Goal: Find specific page/section

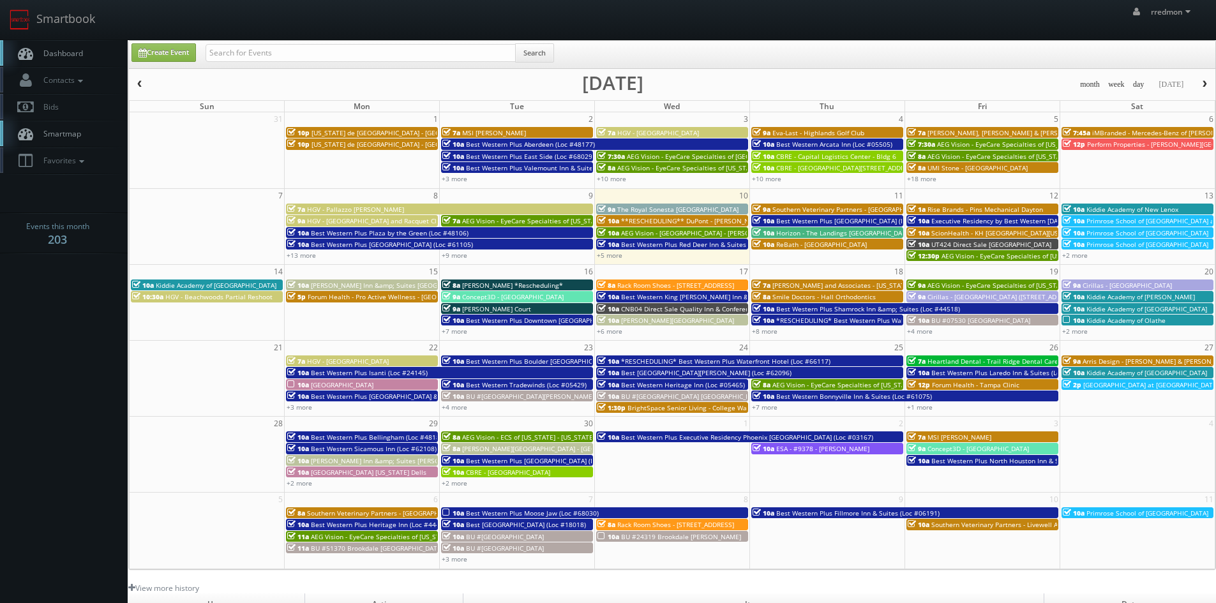
click at [371, 51] on input "text" at bounding box center [361, 53] width 310 height 18
type input "[GEOGRAPHIC_DATA]"
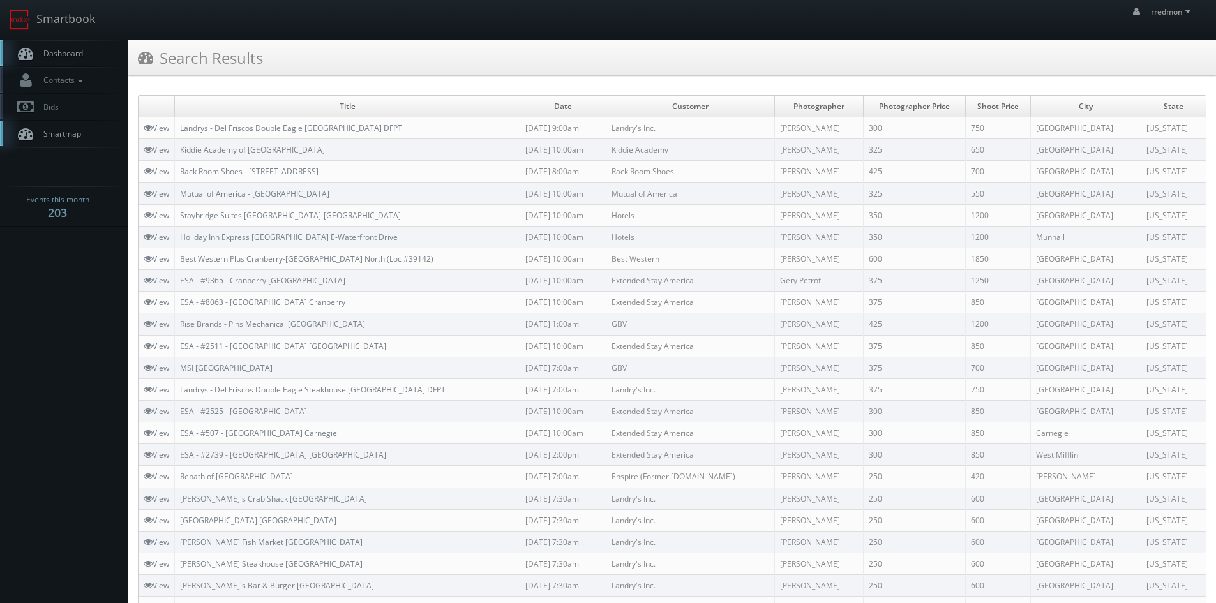
click at [72, 50] on span "Dashboard" at bounding box center [60, 53] width 46 height 11
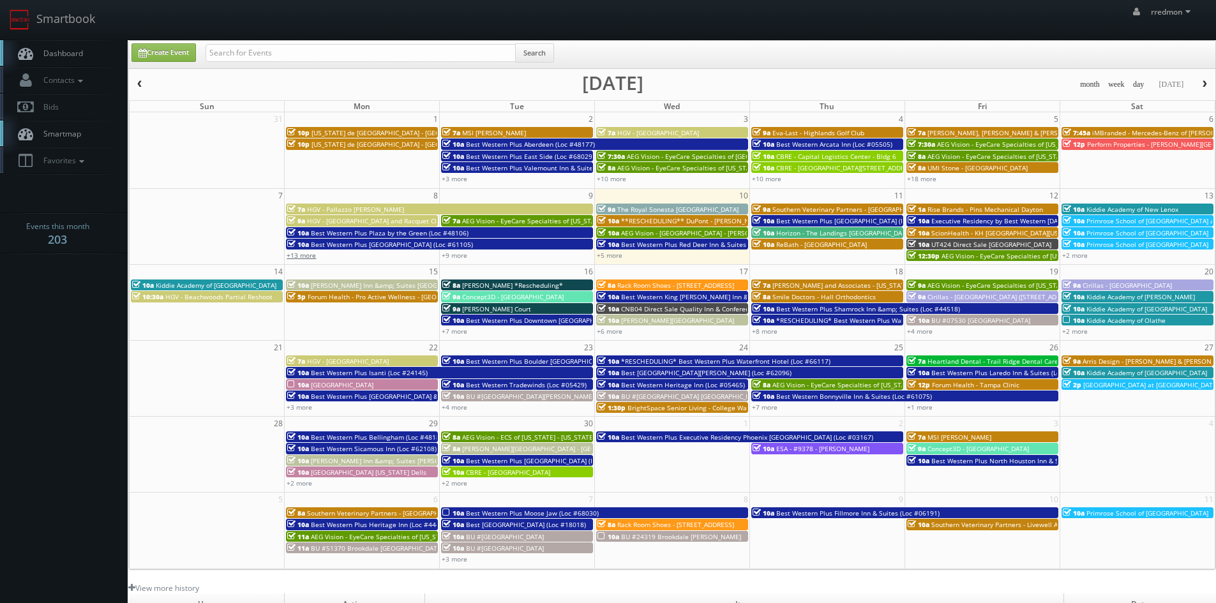
click at [307, 254] on link "+13 more" at bounding box center [301, 255] width 29 height 9
